Goal: Information Seeking & Learning: Find specific fact

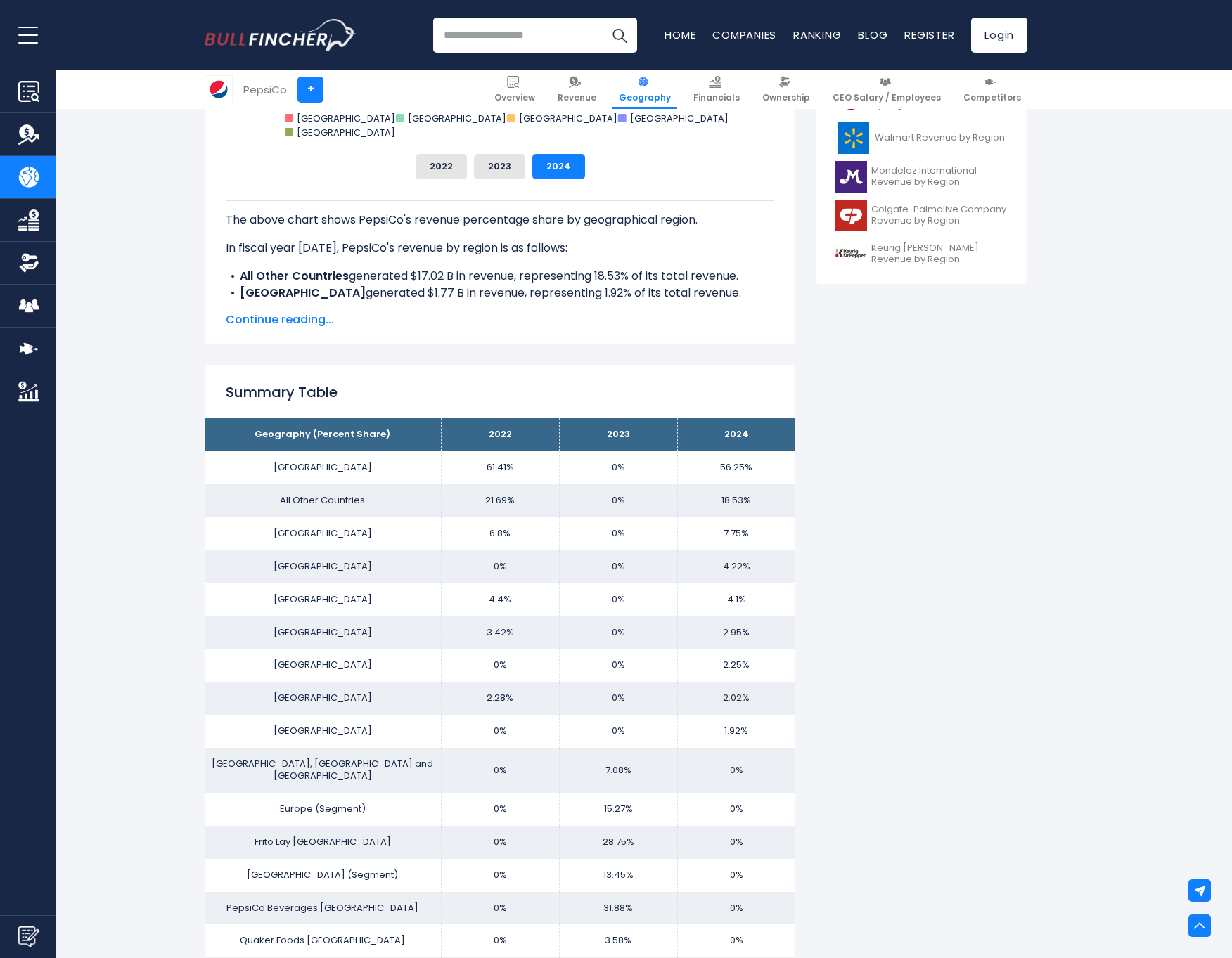
scroll to position [703, 0]
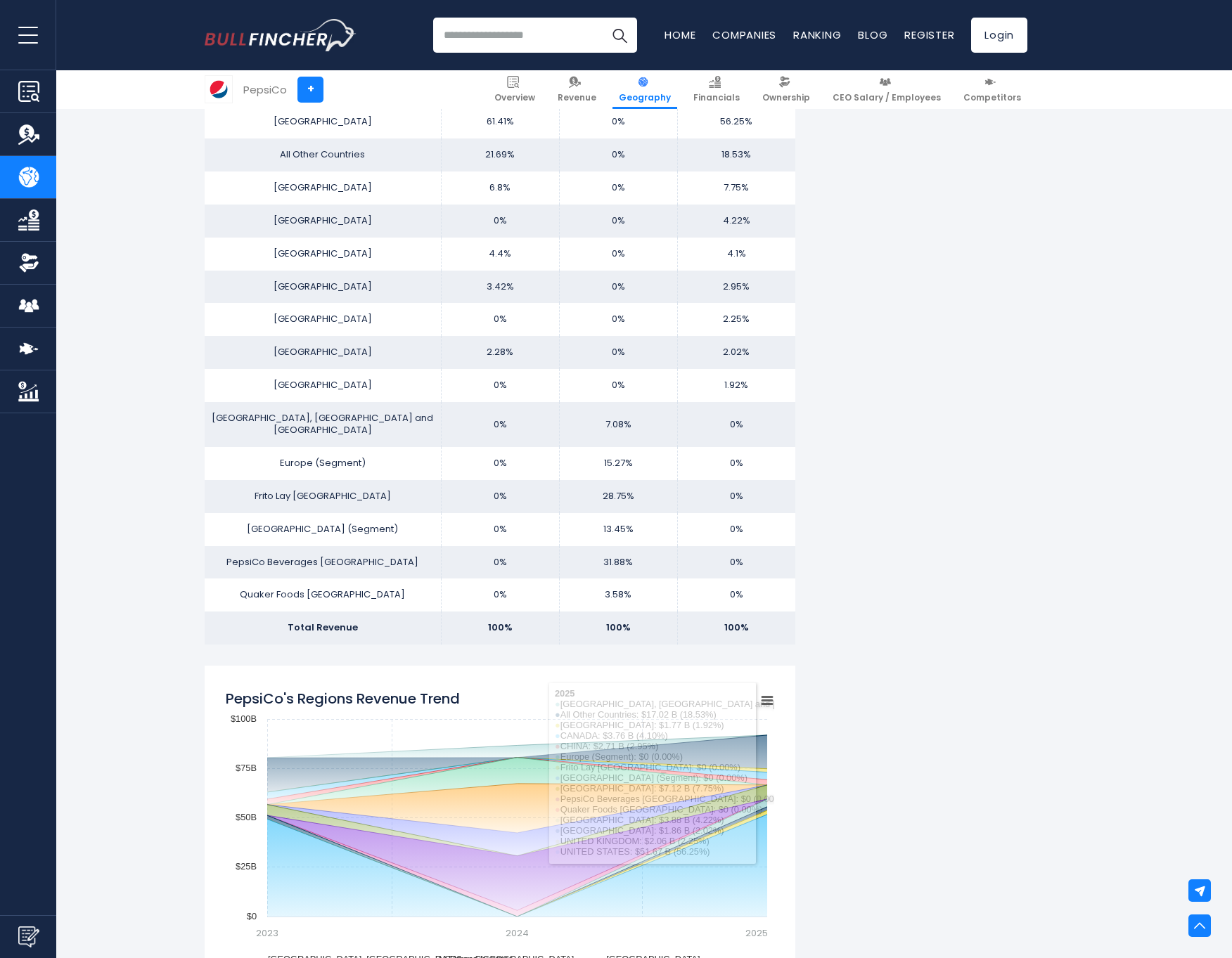
scroll to position [914, 0]
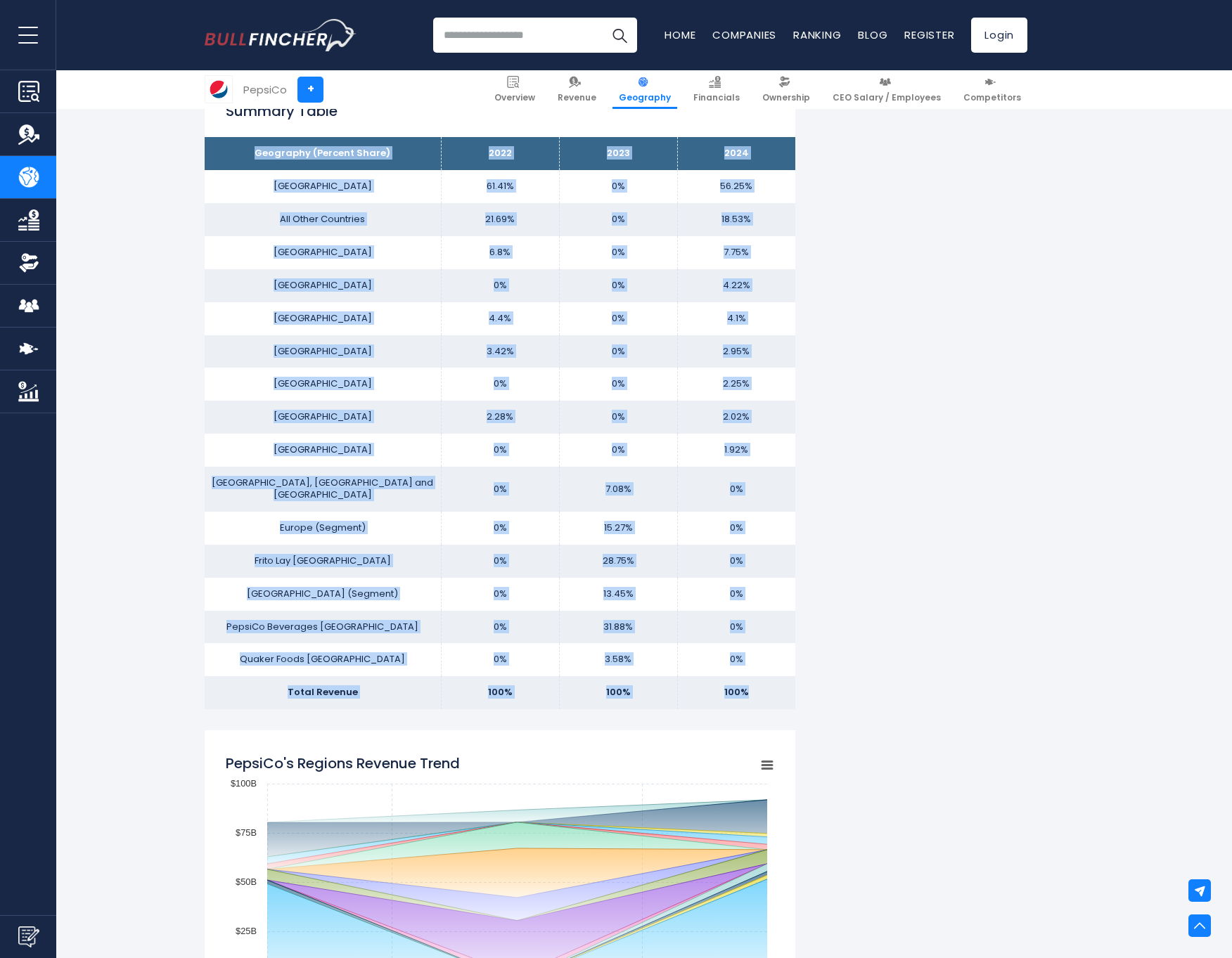
drag, startPoint x: 774, startPoint y: 676, endPoint x: 233, endPoint y: 162, distance: 746.2
click at [233, 162] on tbody "Geography (Percent Share) 2022 2023 2024 [GEOGRAPHIC_DATA] 61.41% 0% All Other …" at bounding box center [500, 423] width 591 height 572
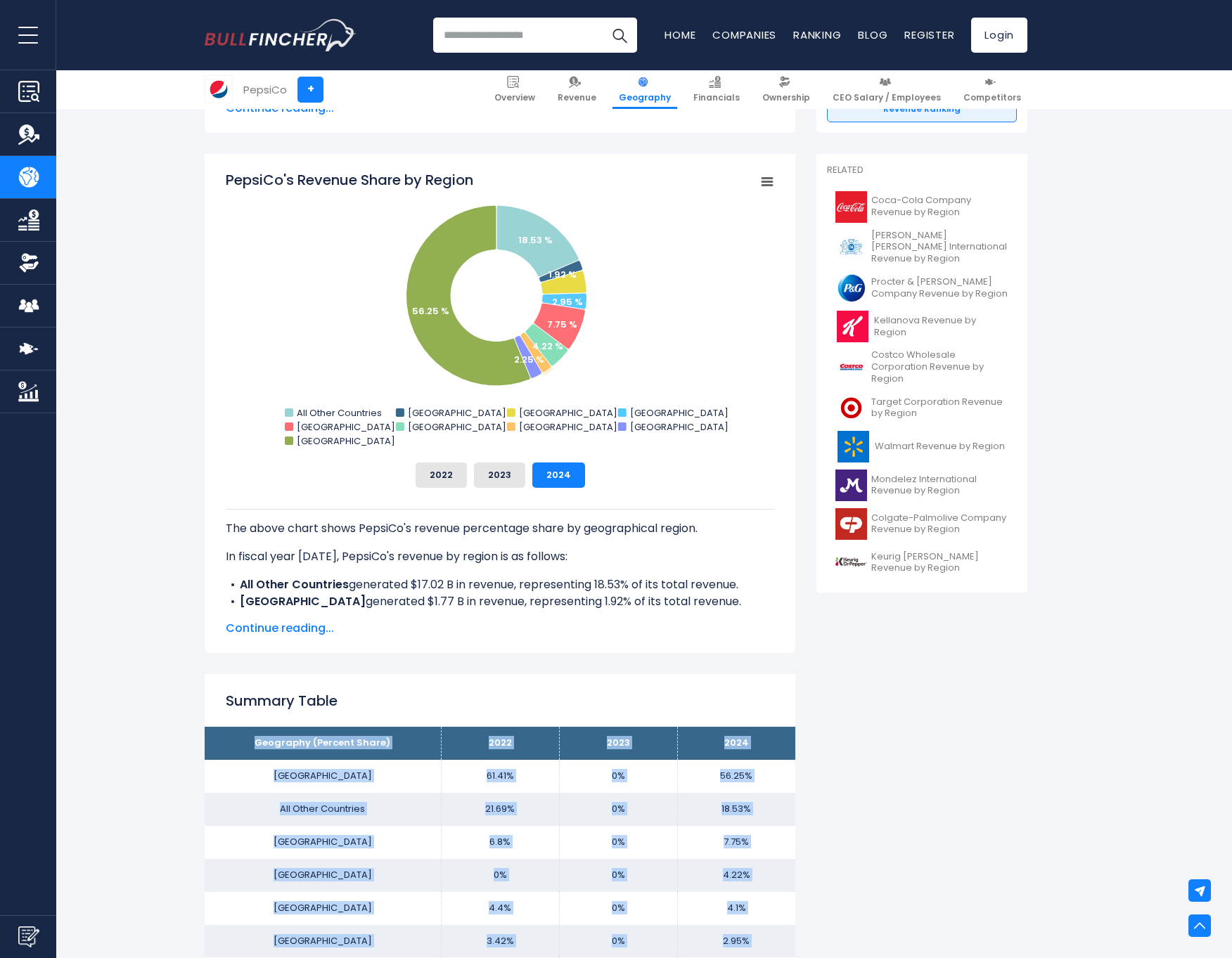
scroll to position [140, 0]
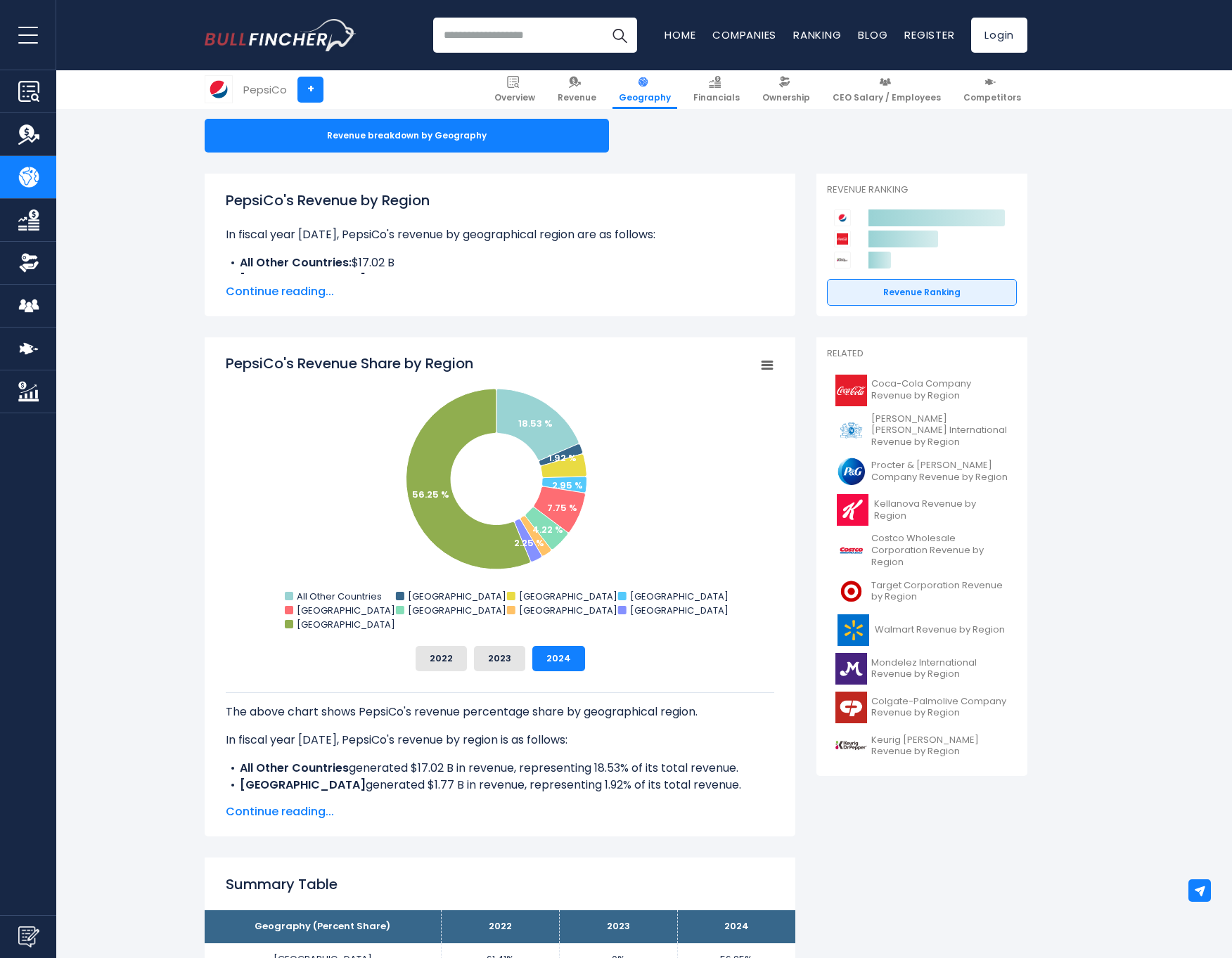
click at [321, 294] on span "Continue reading..." at bounding box center [500, 292] width 548 height 17
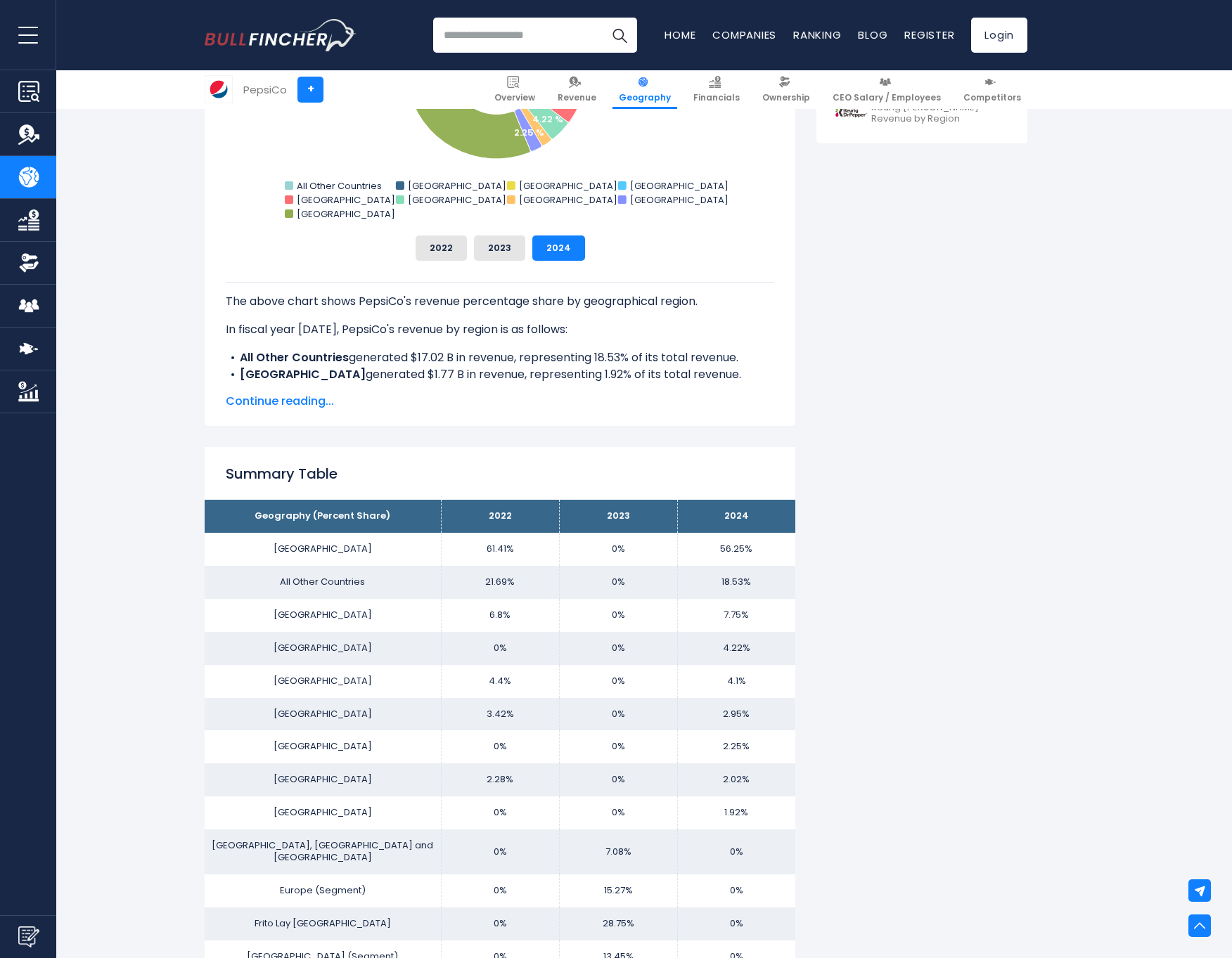
scroll to position [1125, 0]
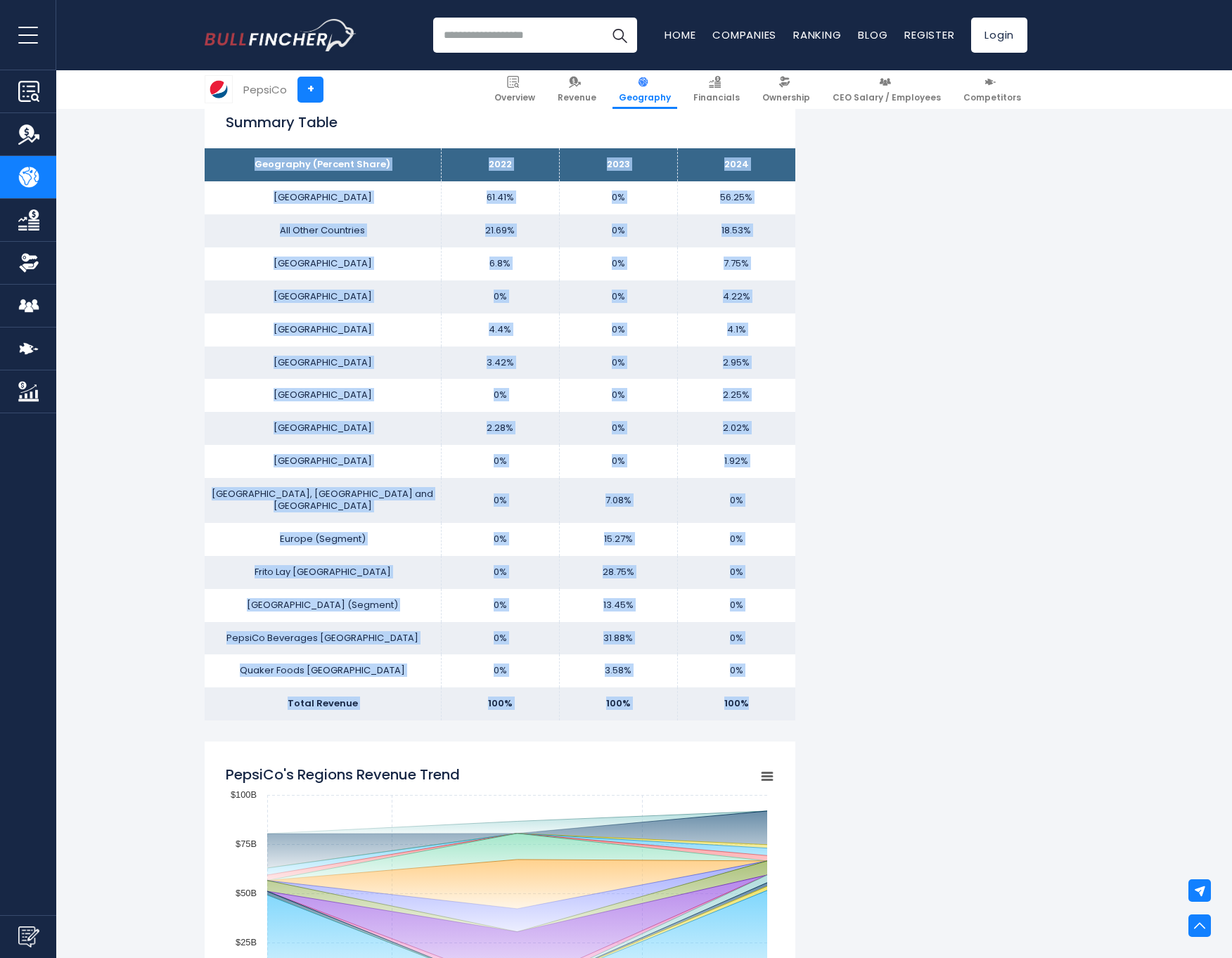
drag, startPoint x: 765, startPoint y: 684, endPoint x: 257, endPoint y: 159, distance: 730.5
click at [257, 159] on tbody "Geography (Percent Share) 2022 2023 2024 [GEOGRAPHIC_DATA] 61.41% 0% All Other …" at bounding box center [500, 434] width 591 height 572
copy tbody "Geography (Percent Share) 2022 2023 2024 [GEOGRAPHIC_DATA] 61.41% 0% 56.25% All…"
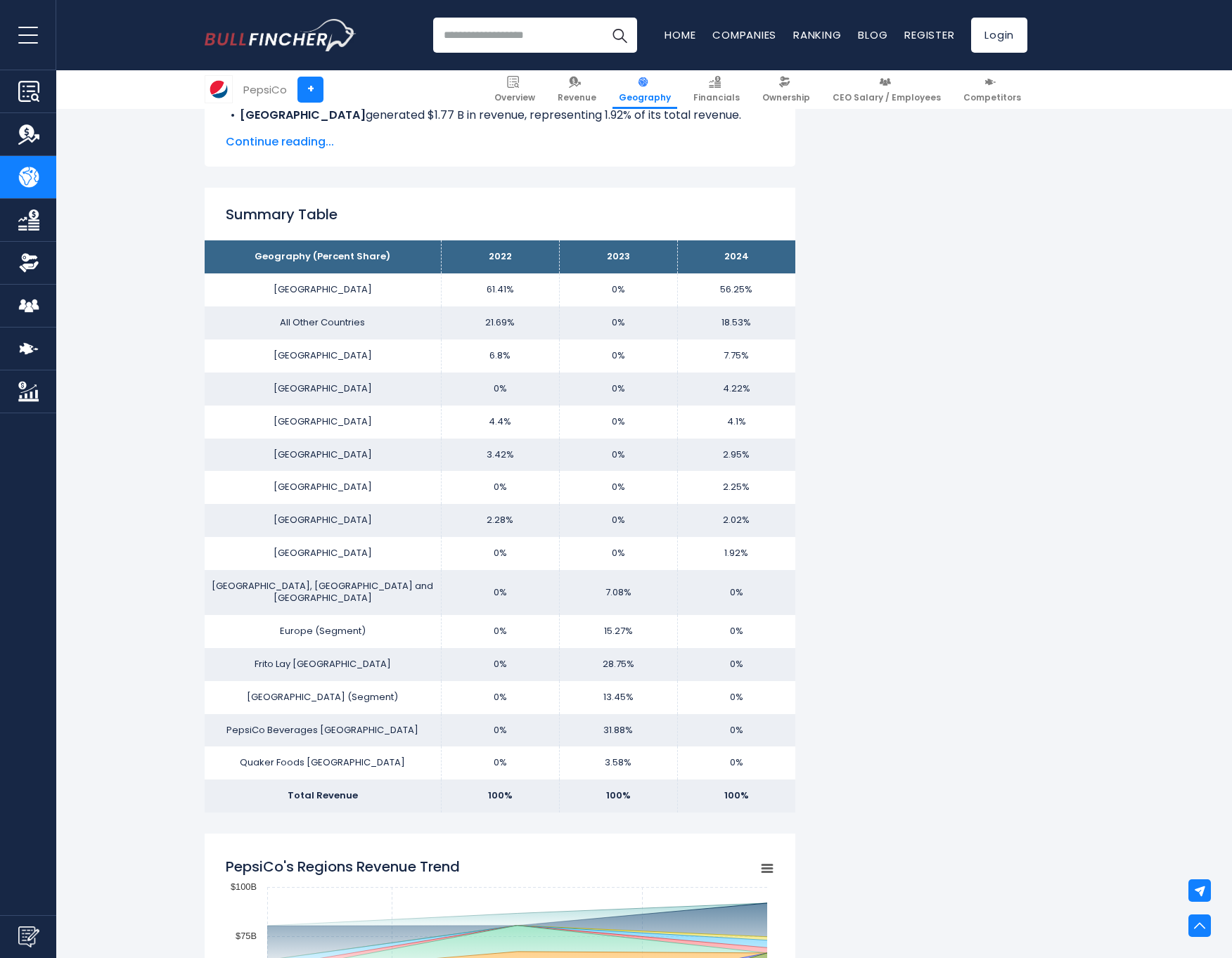
scroll to position [914, 0]
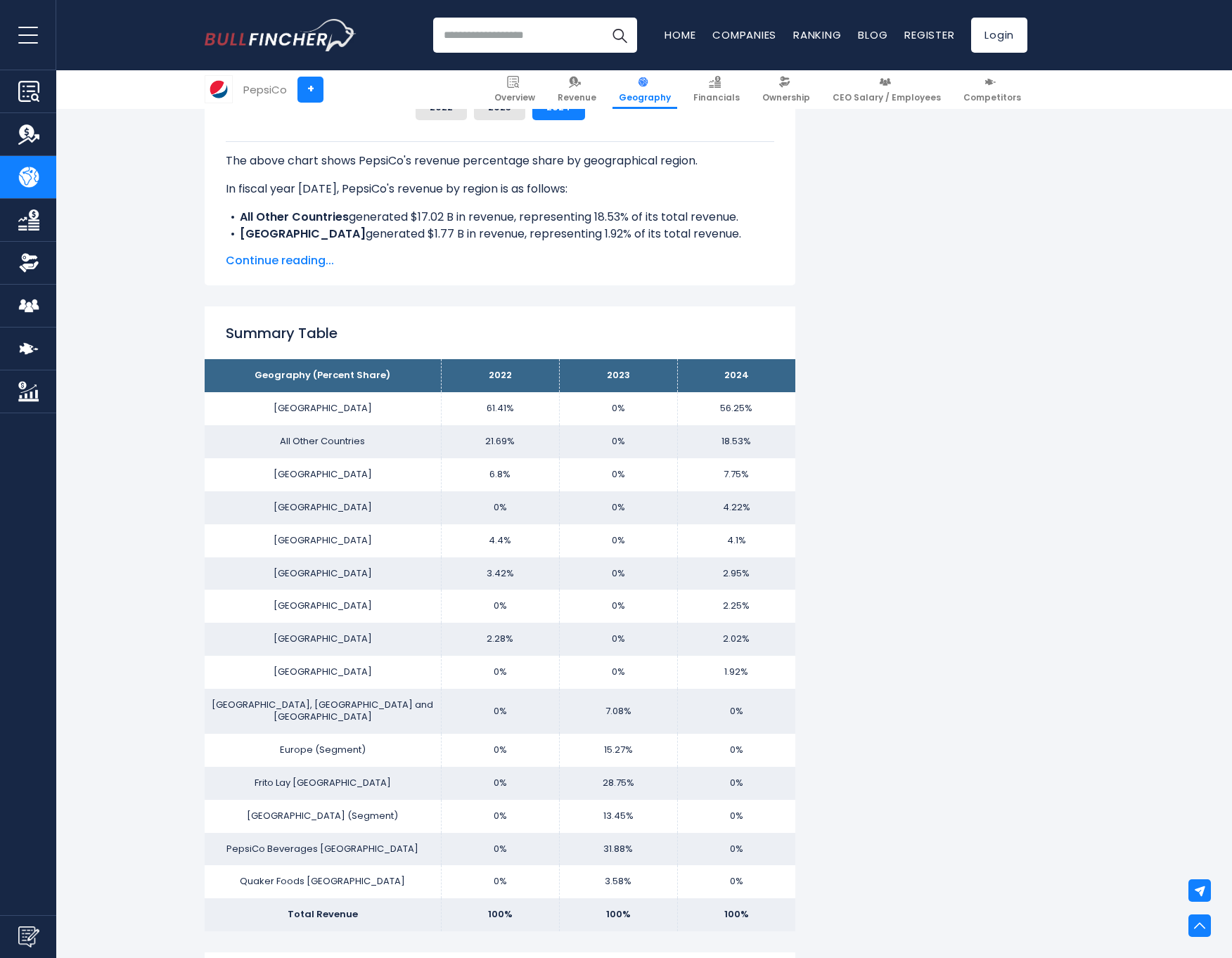
click at [305, 254] on span "Continue reading..." at bounding box center [500, 261] width 548 height 17
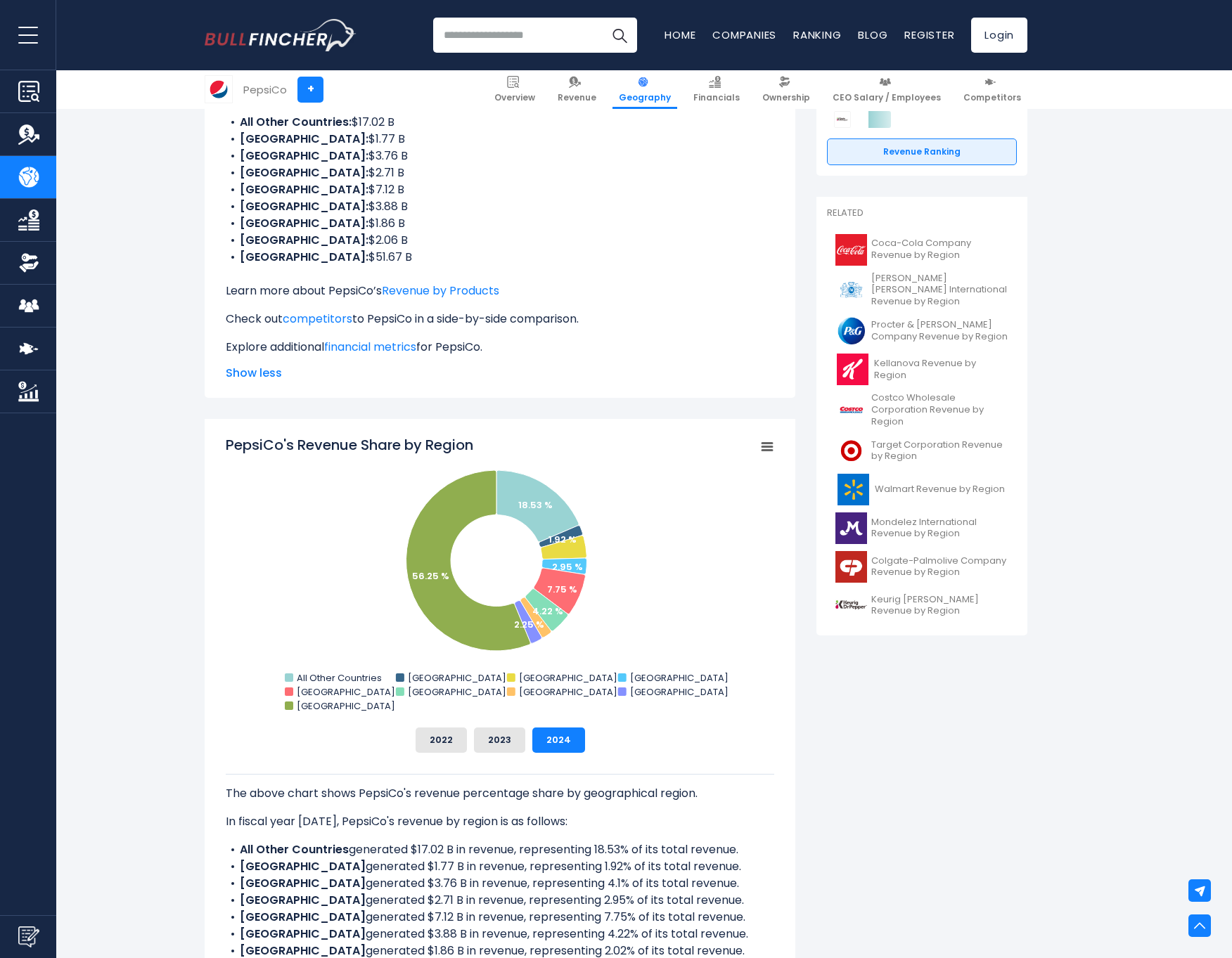
scroll to position [71, 0]
